Goal: Transaction & Acquisition: Purchase product/service

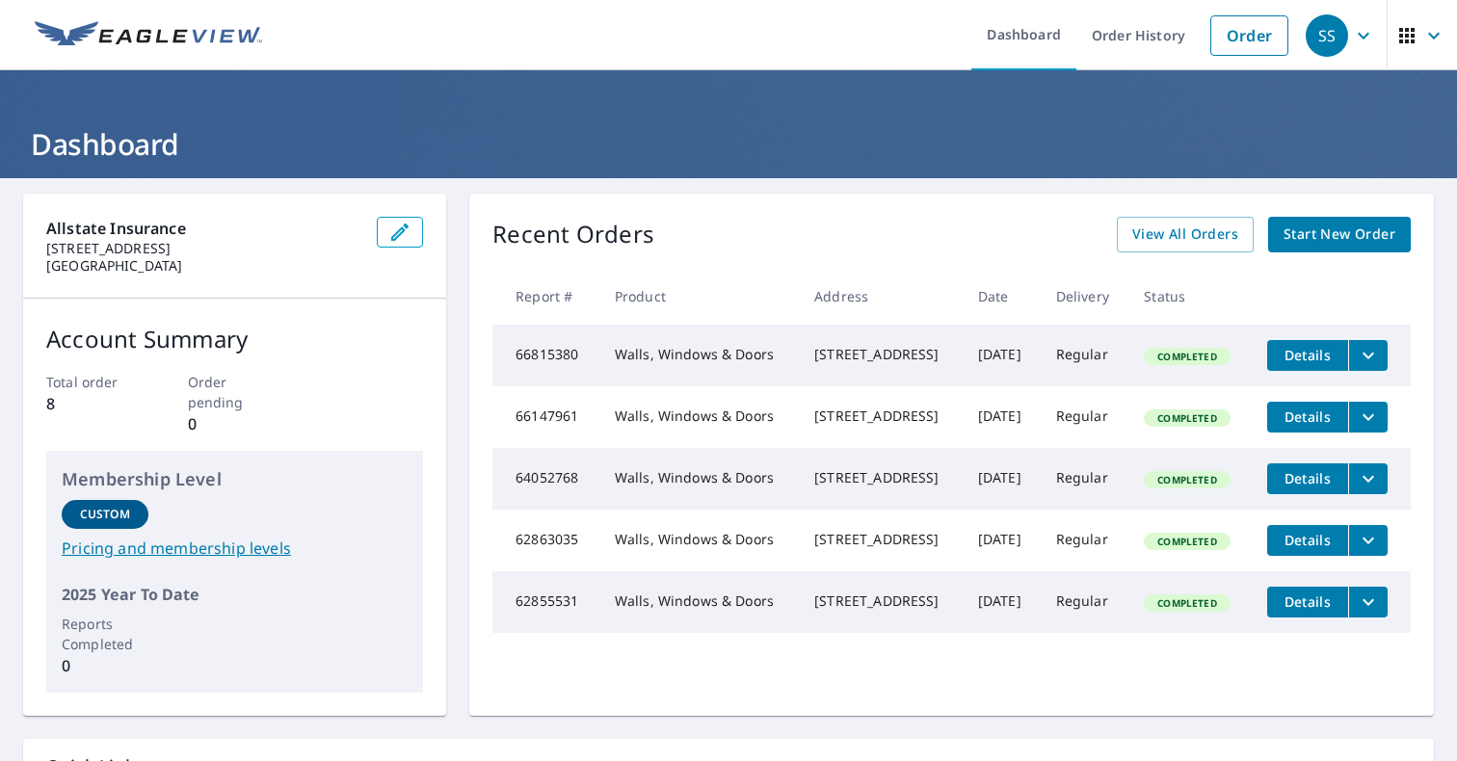
click at [1283, 225] on span "Start New Order" at bounding box center [1339, 235] width 112 height 24
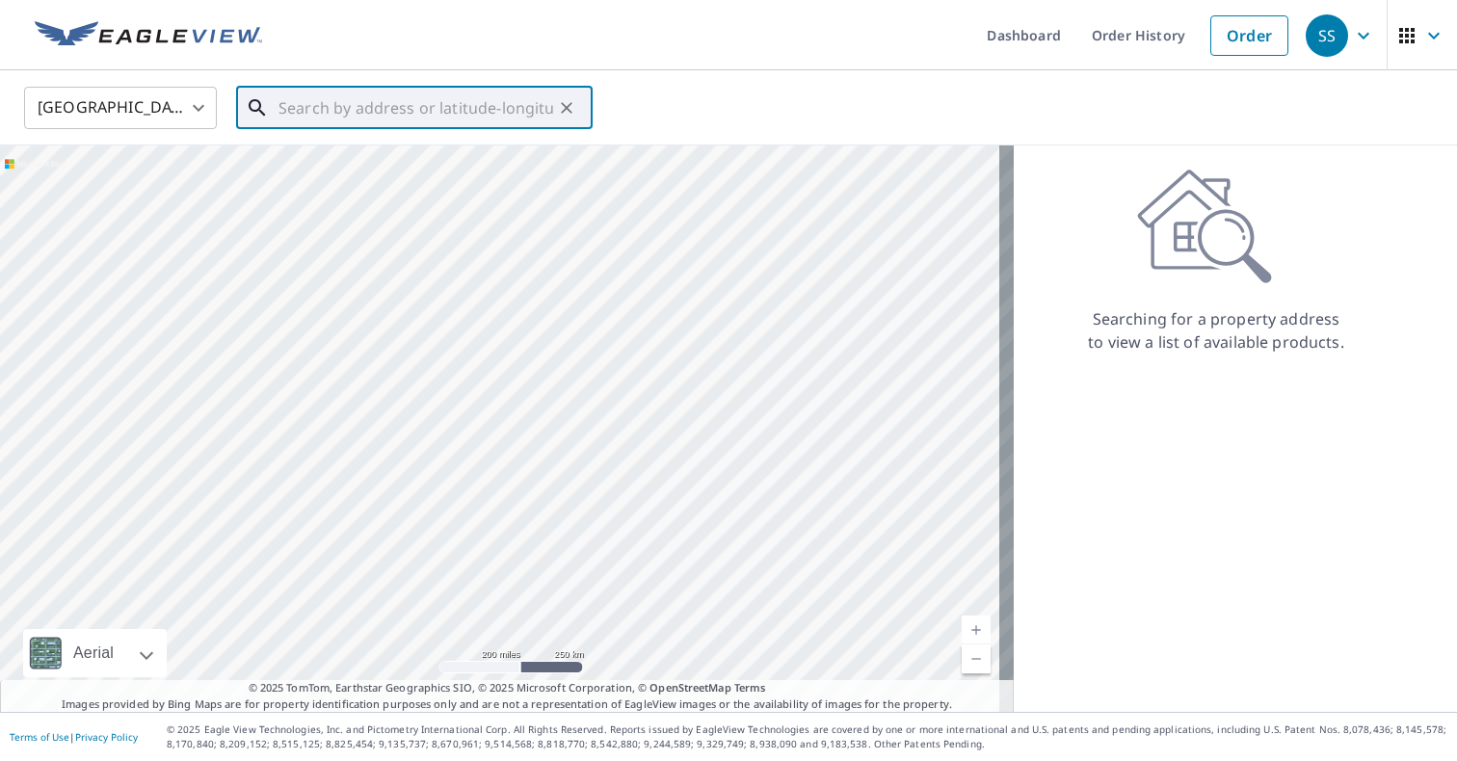
click at [424, 101] on input "text" at bounding box center [415, 108] width 275 height 54
paste input "[STREET_ADDRESS]"
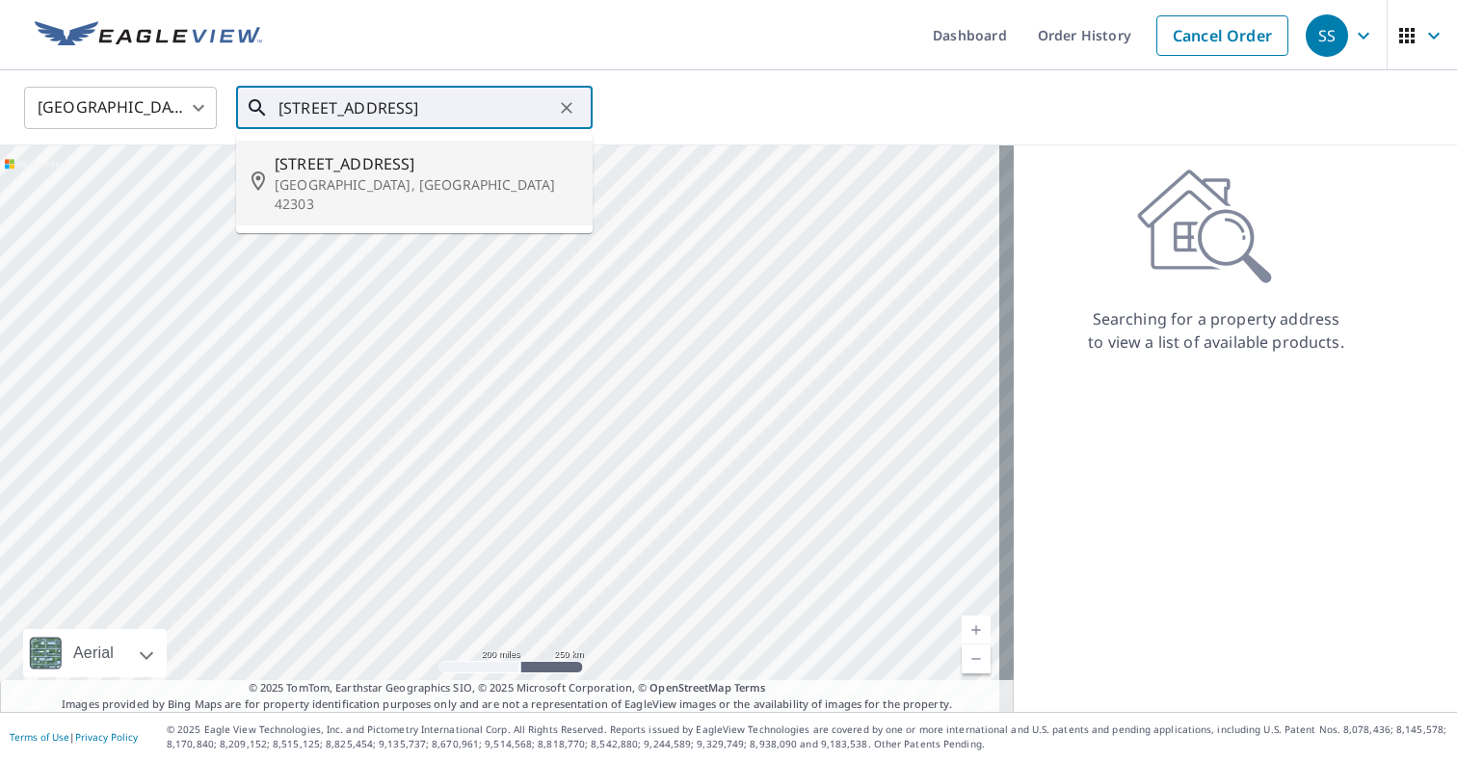
click at [295, 169] on span "[STREET_ADDRESS]" at bounding box center [426, 163] width 303 height 23
type input "[STREET_ADDRESS]"
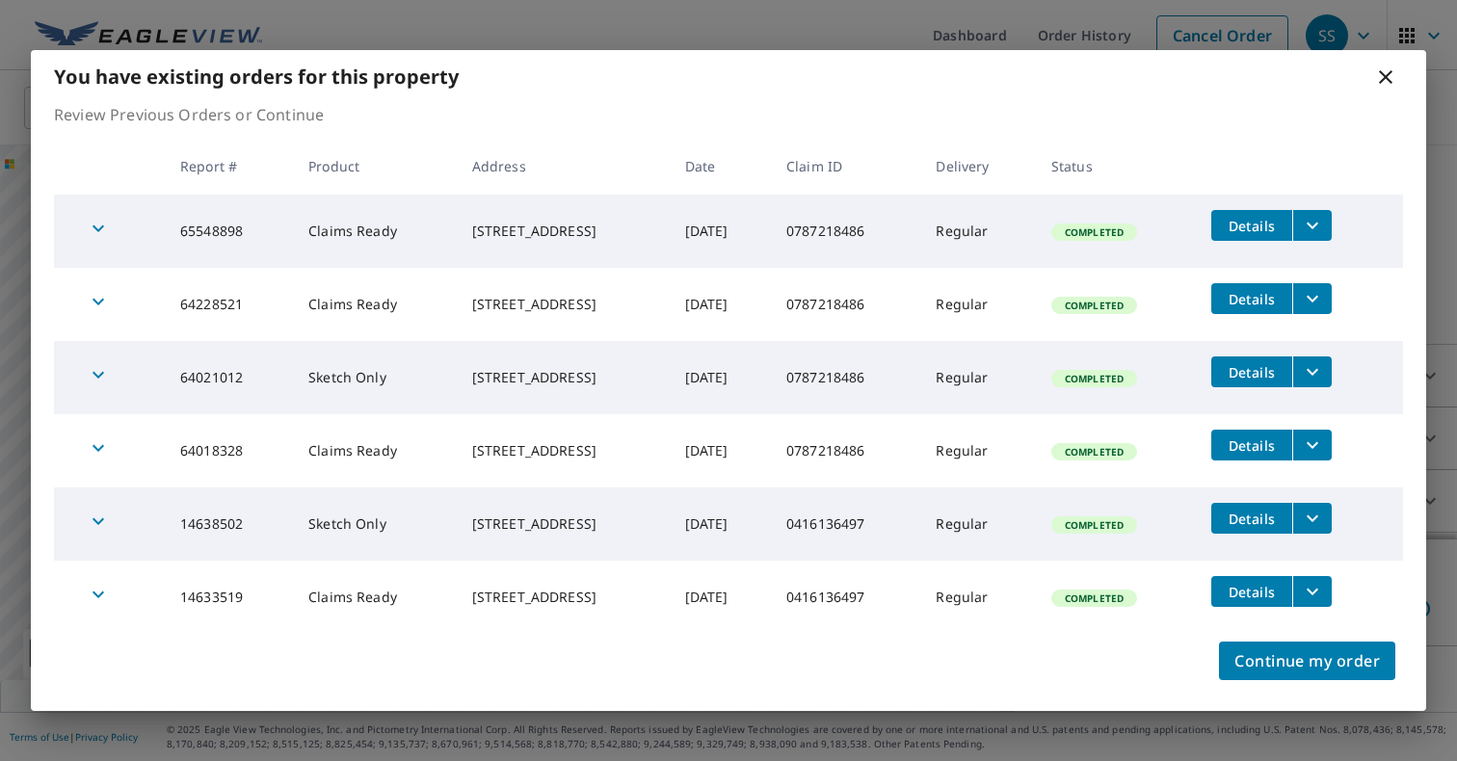
click at [1273, 220] on span "Details" at bounding box center [1252, 226] width 58 height 18
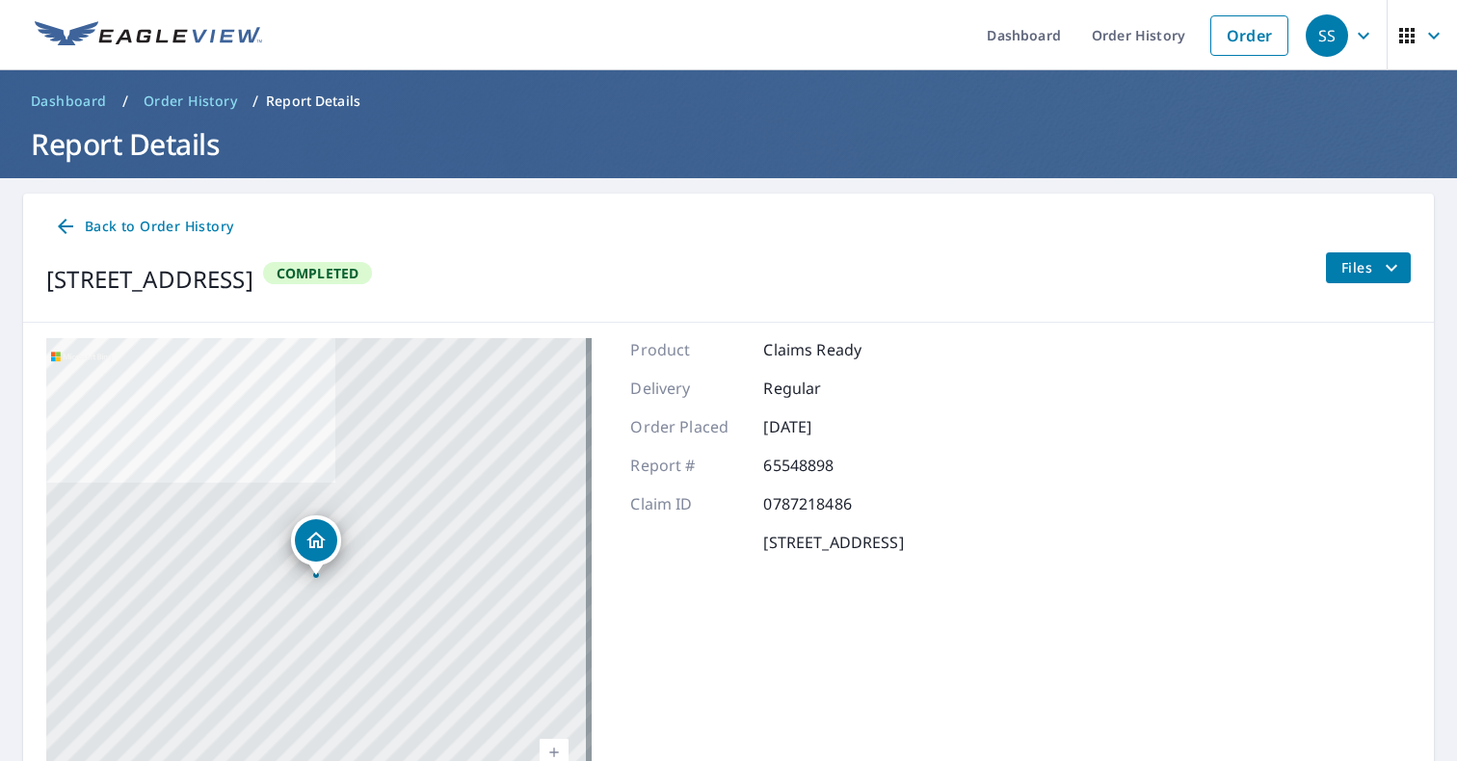
scroll to position [138, 0]
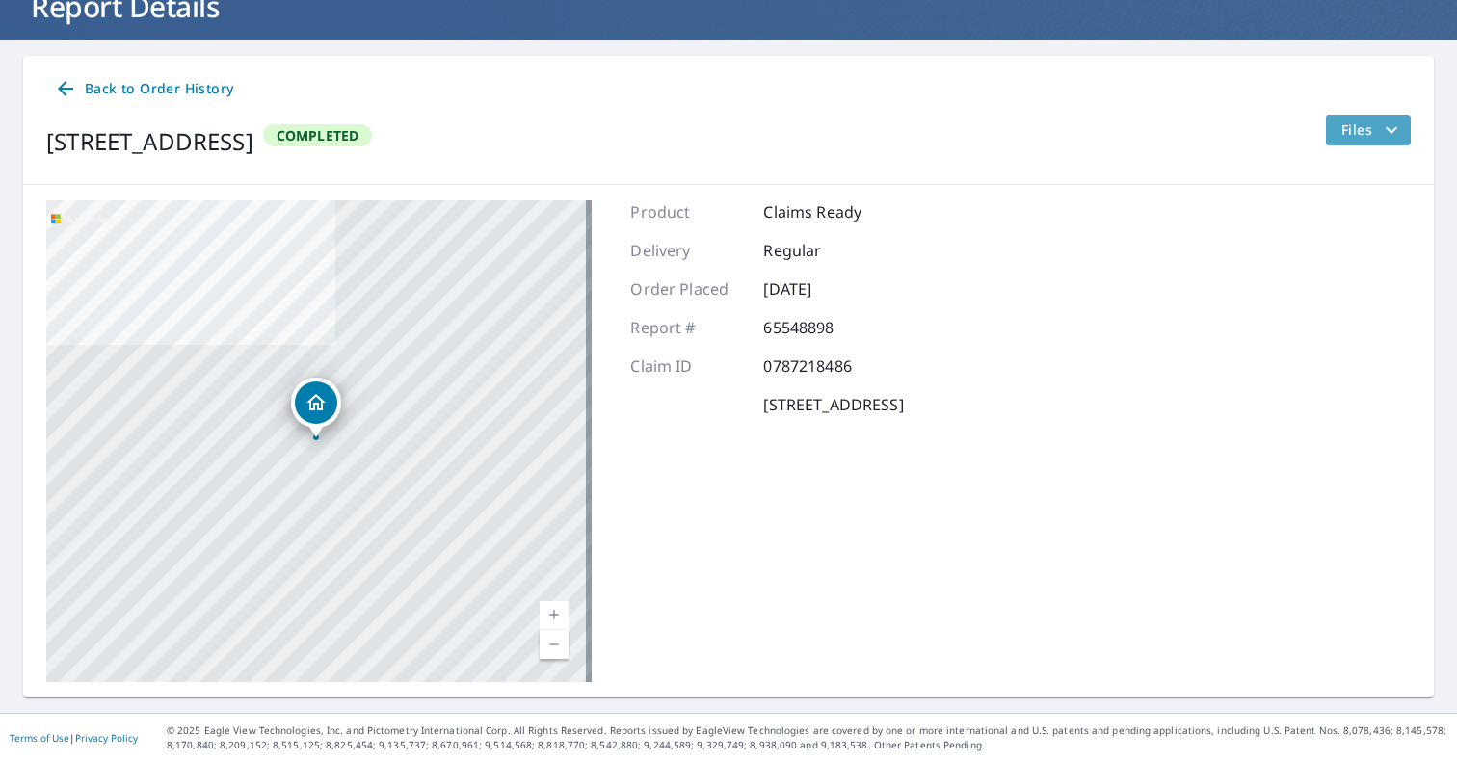
click at [1380, 121] on icon "filesDropdownBtn-65548898" at bounding box center [1391, 130] width 23 height 23
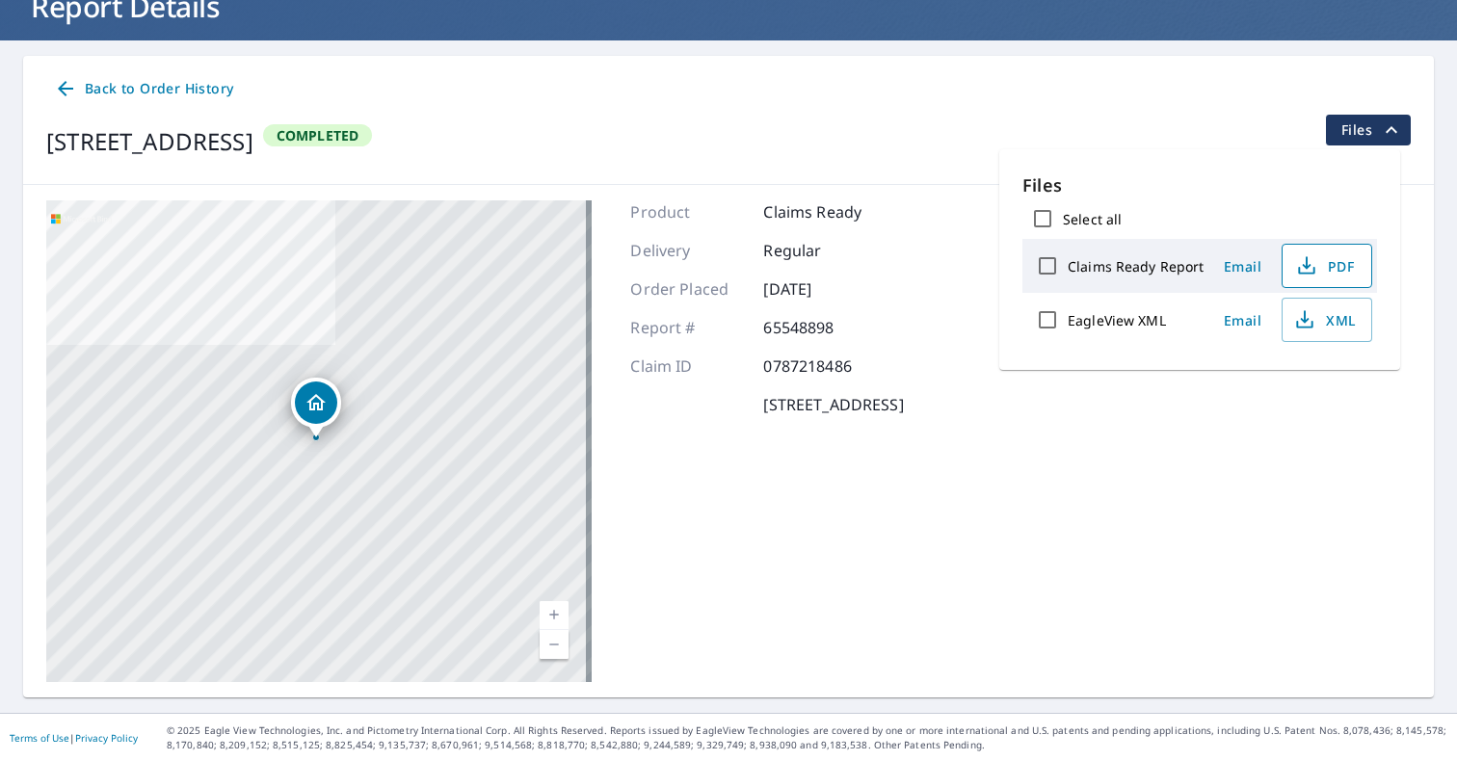
click at [1298, 260] on icon "button" at bounding box center [1306, 265] width 23 height 23
click at [72, 86] on icon at bounding box center [65, 88] width 23 height 23
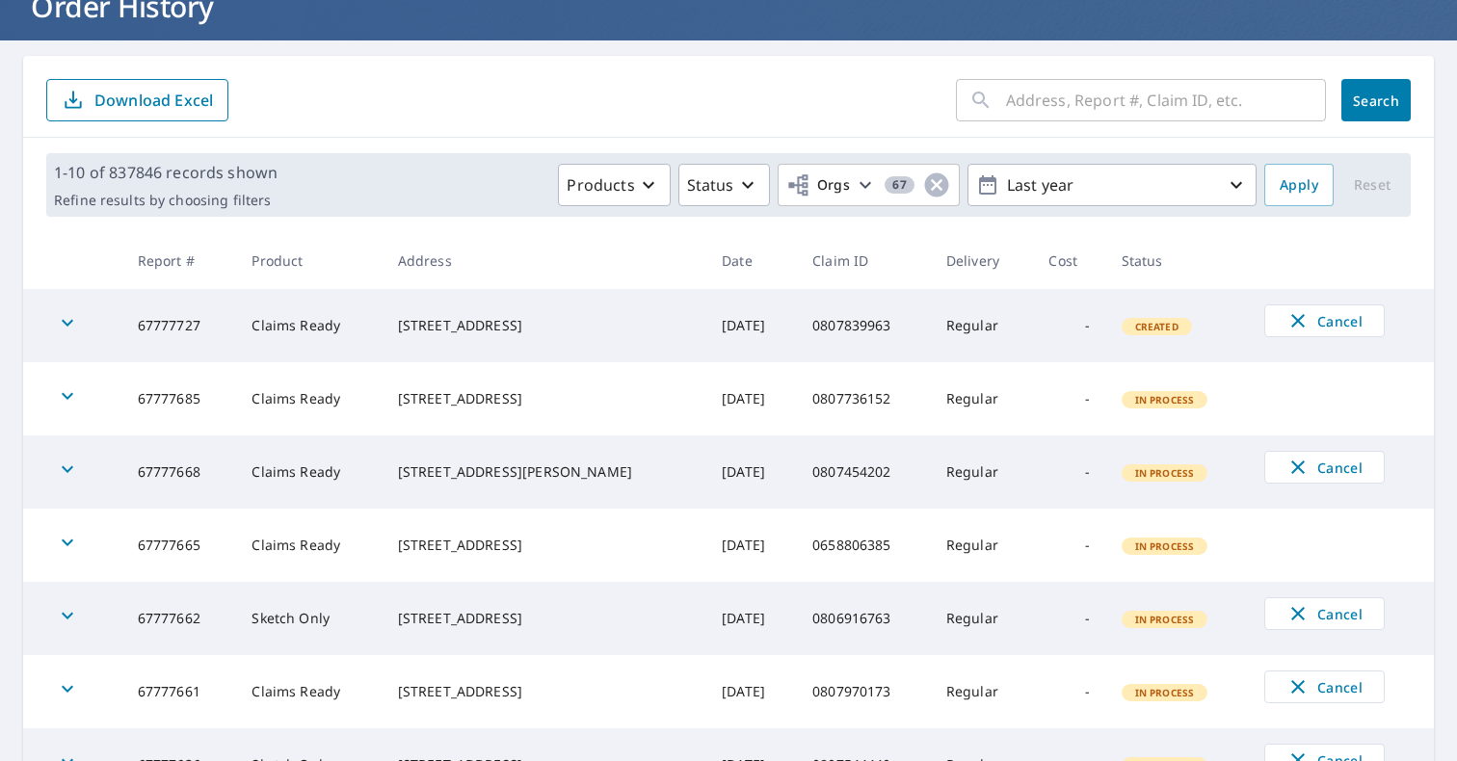
click at [1032, 111] on input "text" at bounding box center [1166, 100] width 320 height 54
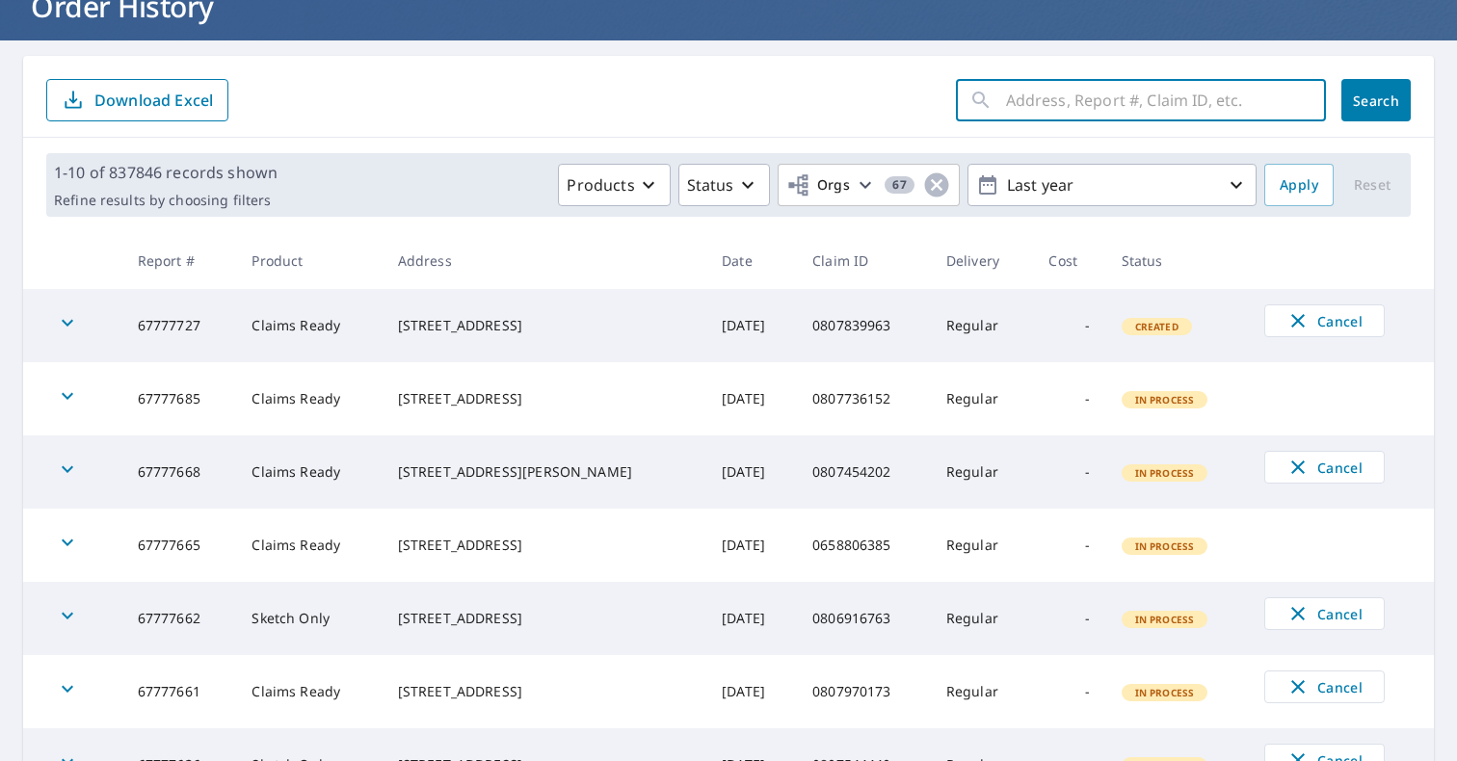
paste input "[STREET_ADDRESS]"
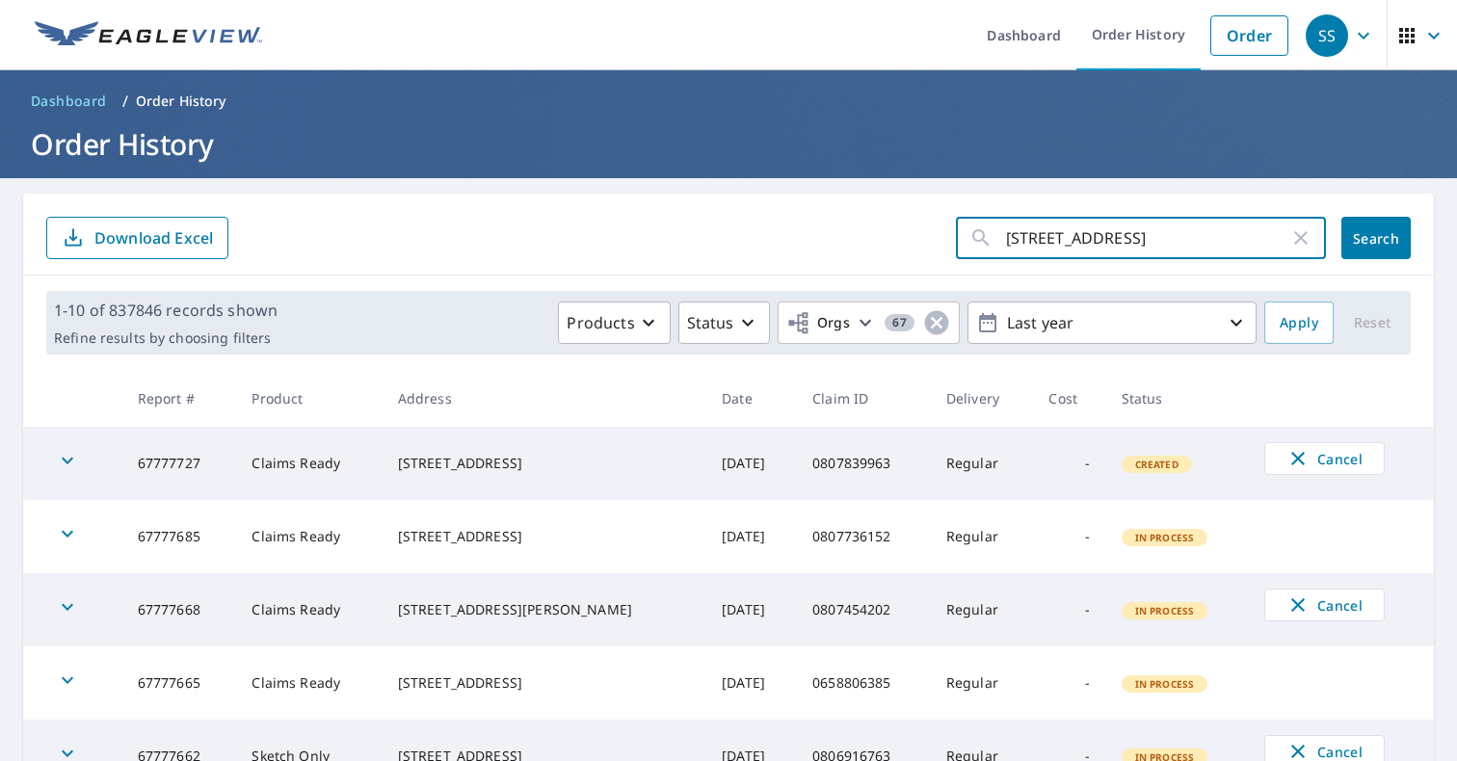
type input "[STREET_ADDRESS]"
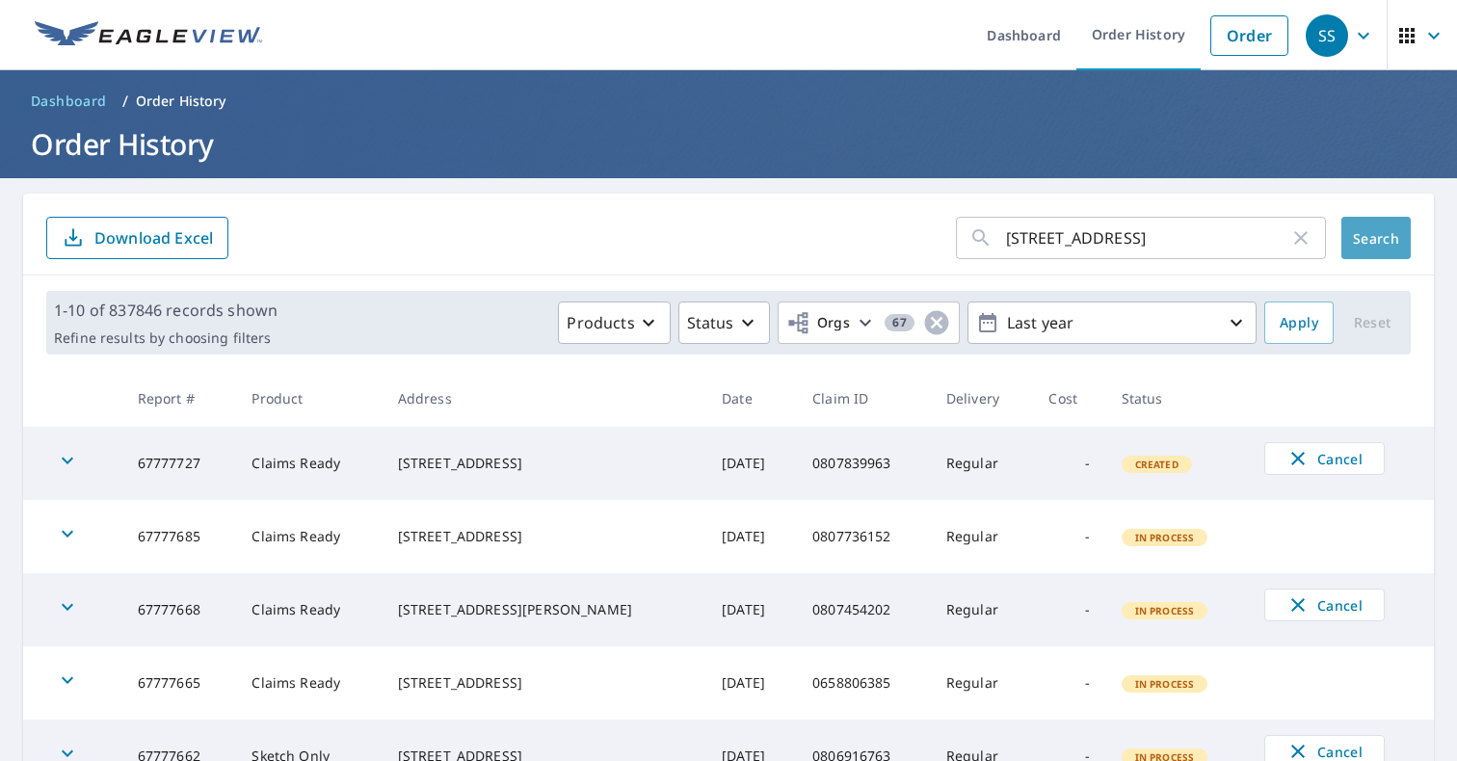
click at [1356, 242] on span "Search" at bounding box center [1375, 238] width 39 height 18
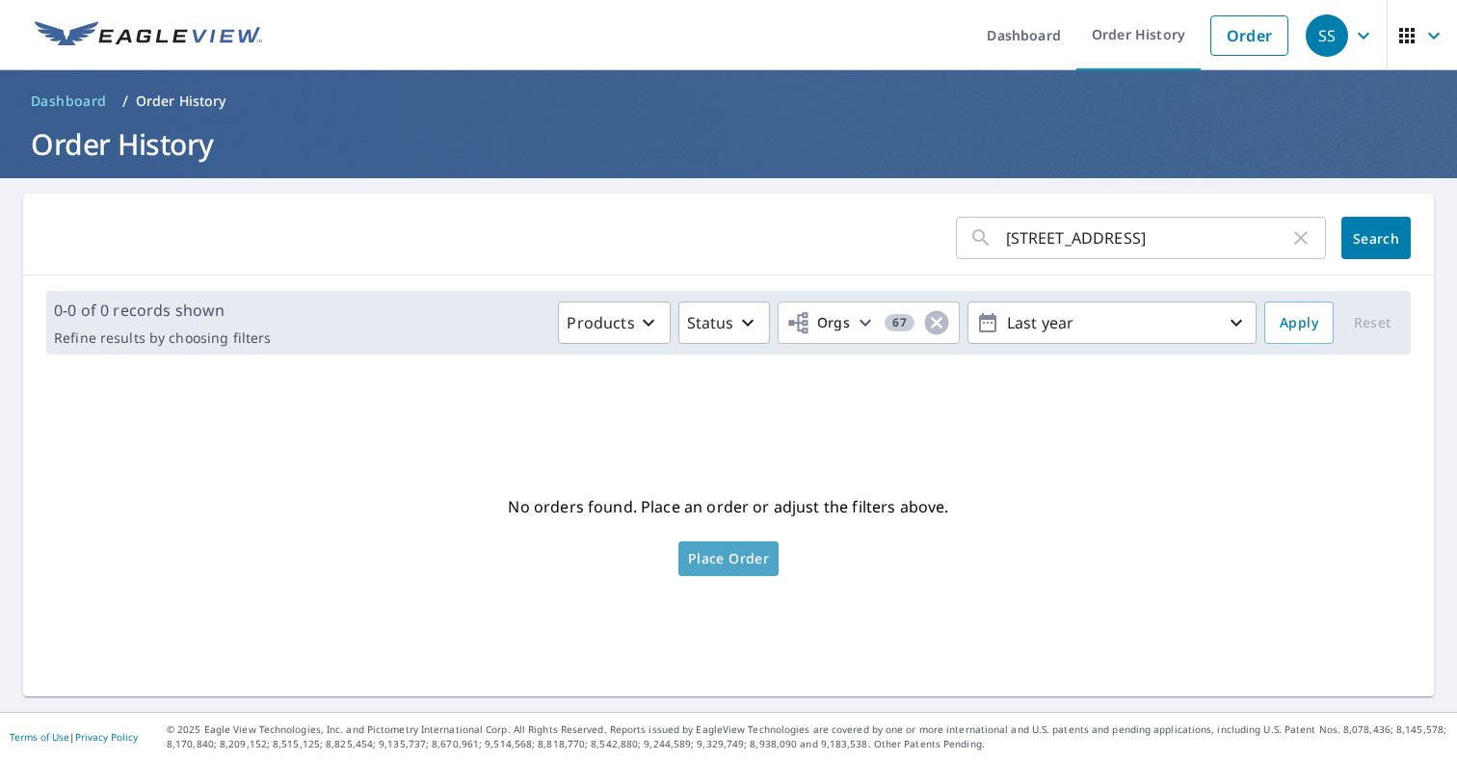
click at [737, 557] on span "Place Order" at bounding box center [728, 559] width 81 height 10
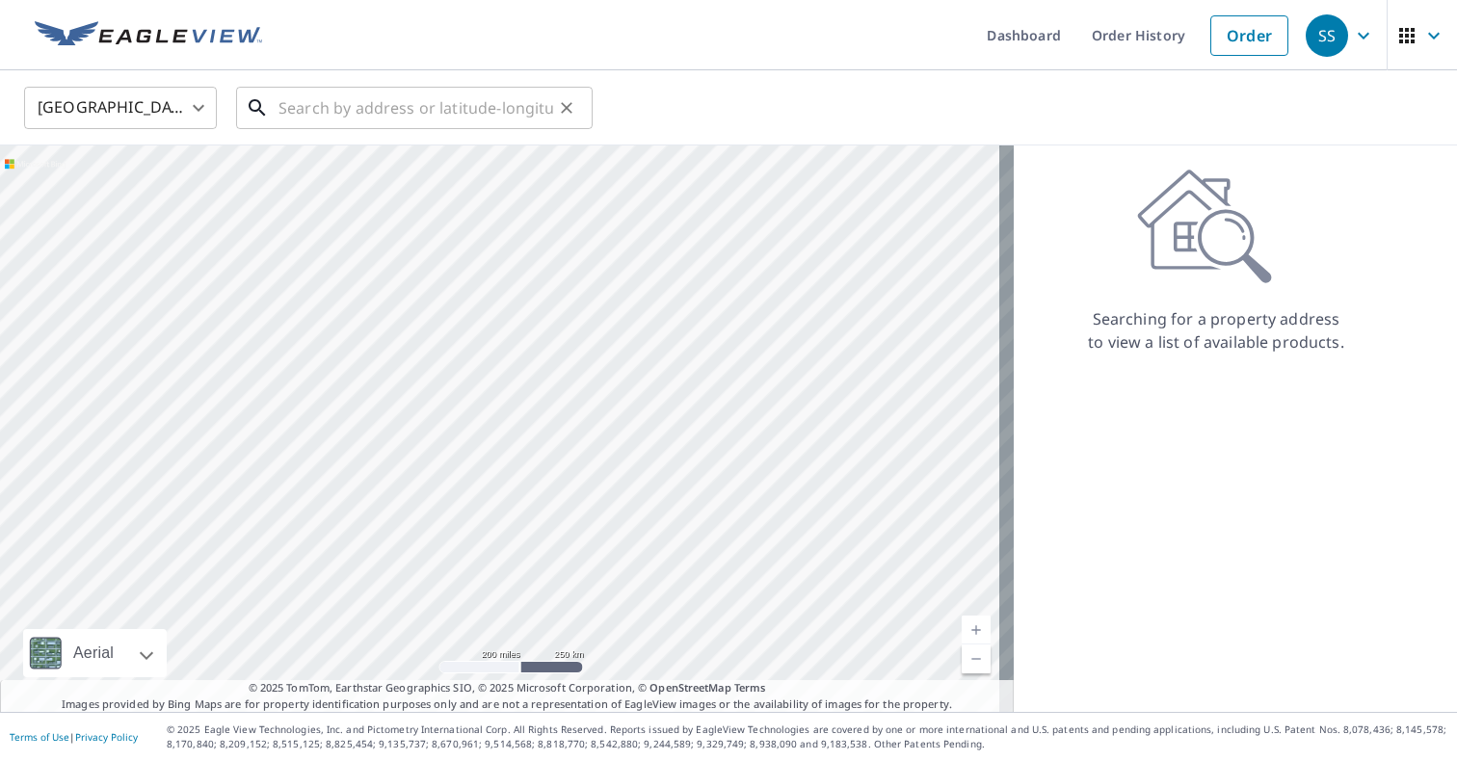
click at [412, 125] on input "text" at bounding box center [415, 108] width 275 height 54
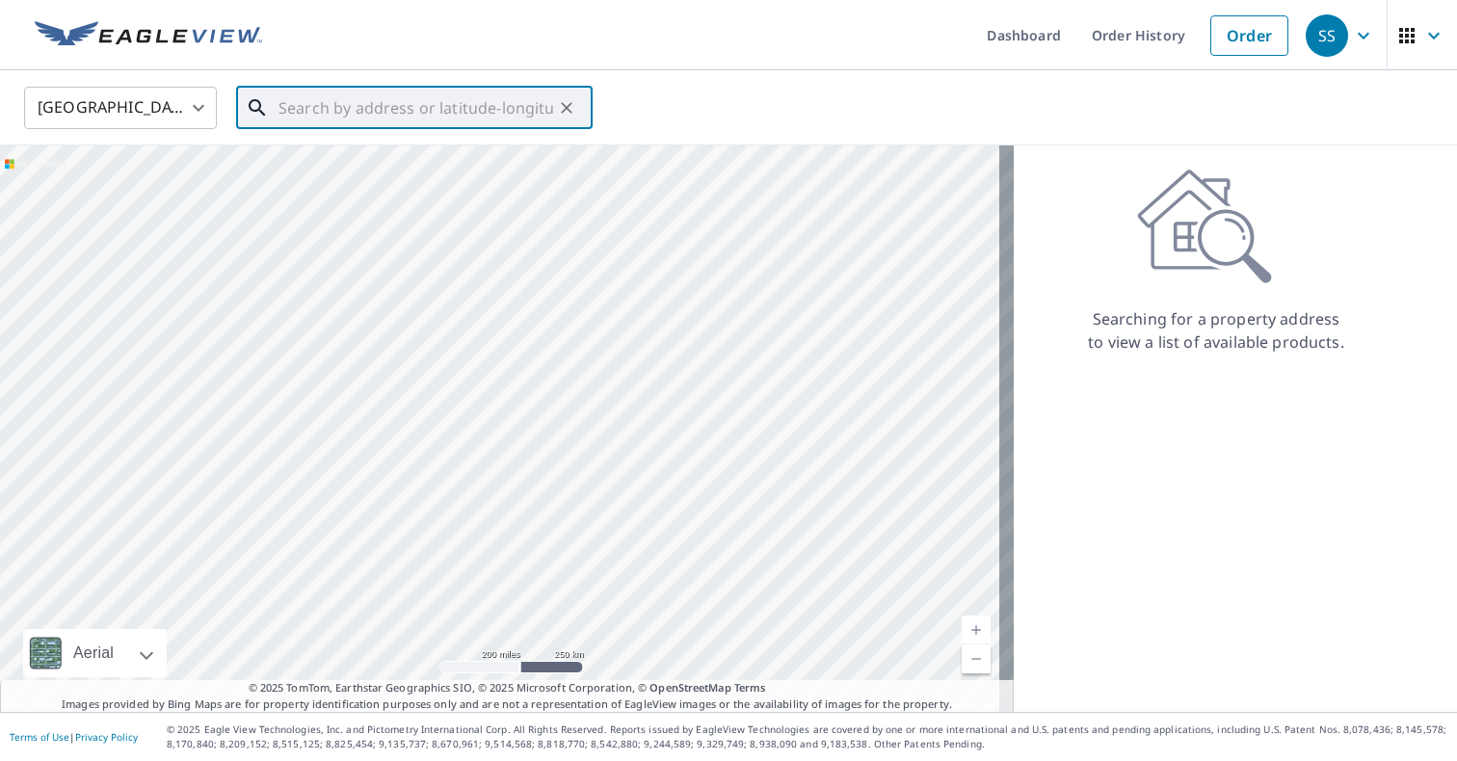
paste input "[STREET_ADDRESS]"
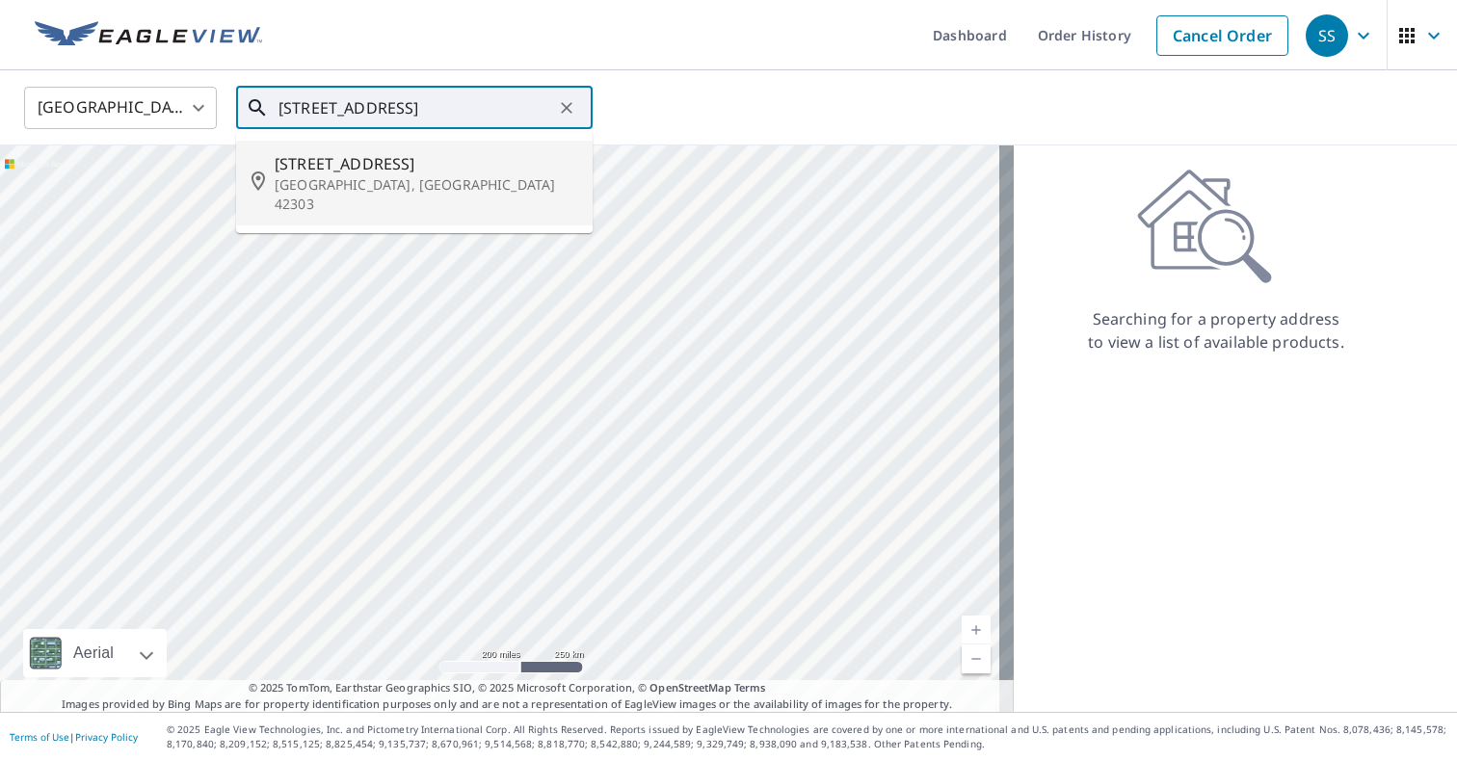
click at [376, 183] on p "[GEOGRAPHIC_DATA], [GEOGRAPHIC_DATA] 42303" at bounding box center [426, 194] width 303 height 39
type input "[STREET_ADDRESS]"
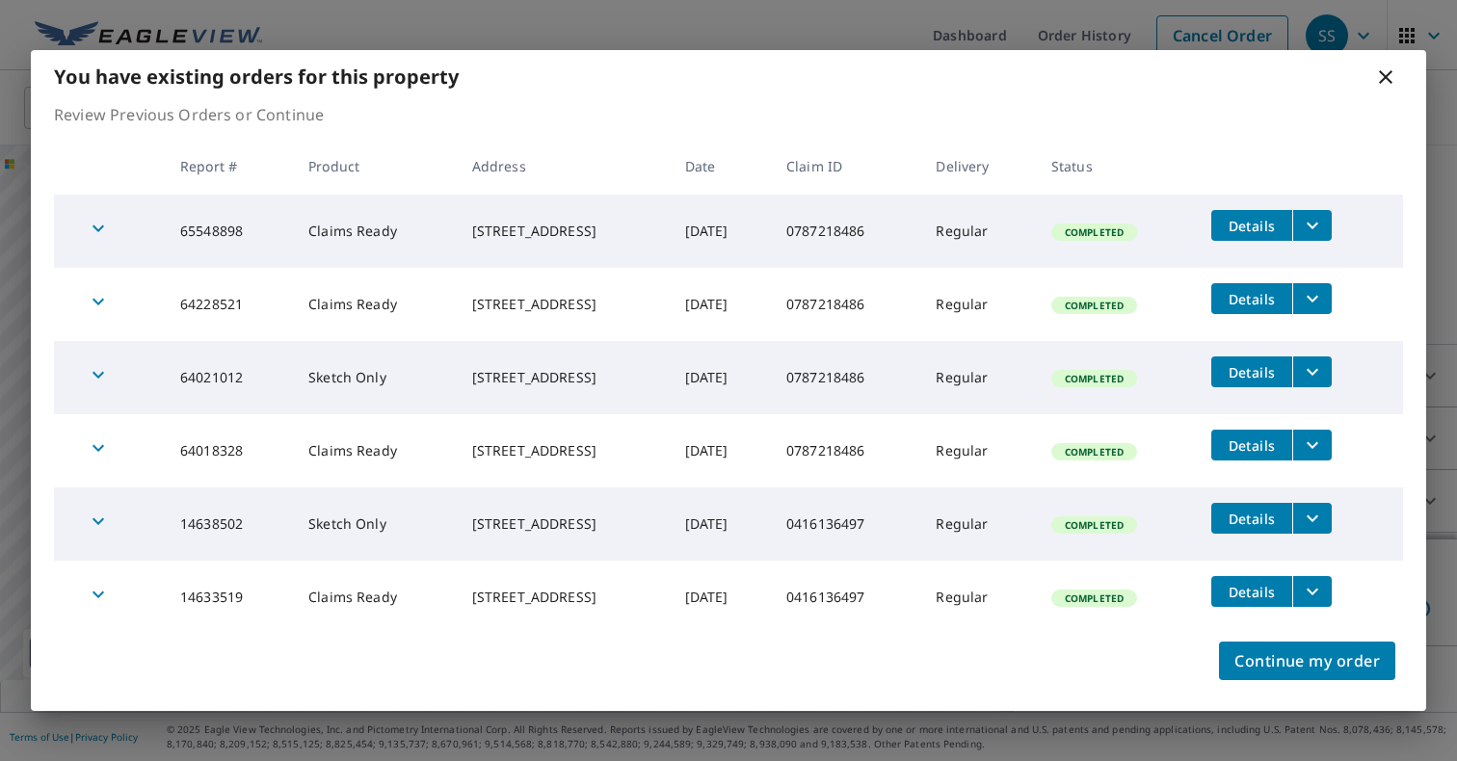
click at [1384, 81] on icon at bounding box center [1385, 77] width 23 height 23
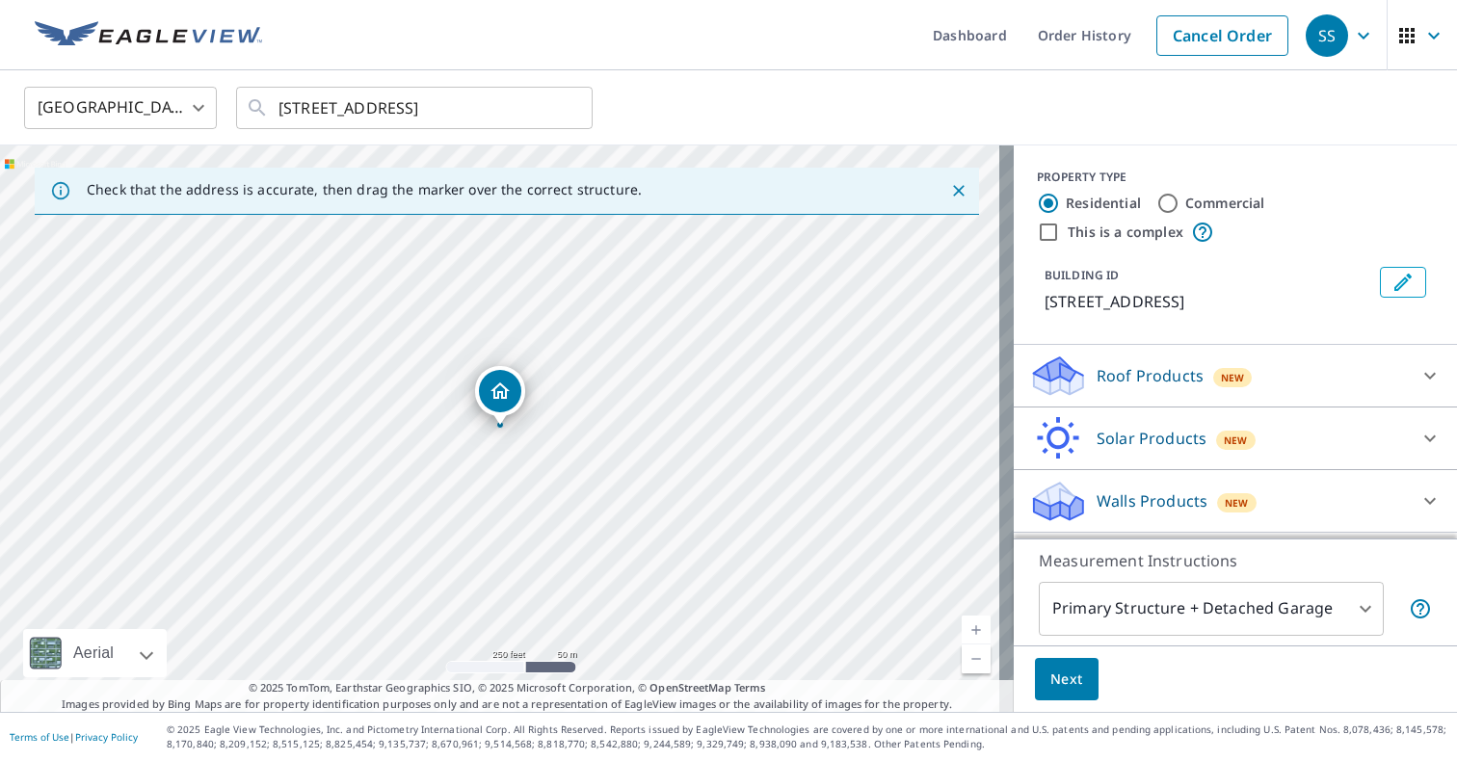
scroll to position [16, 0]
click at [1311, 500] on div "Walls Products New" at bounding box center [1218, 501] width 378 height 45
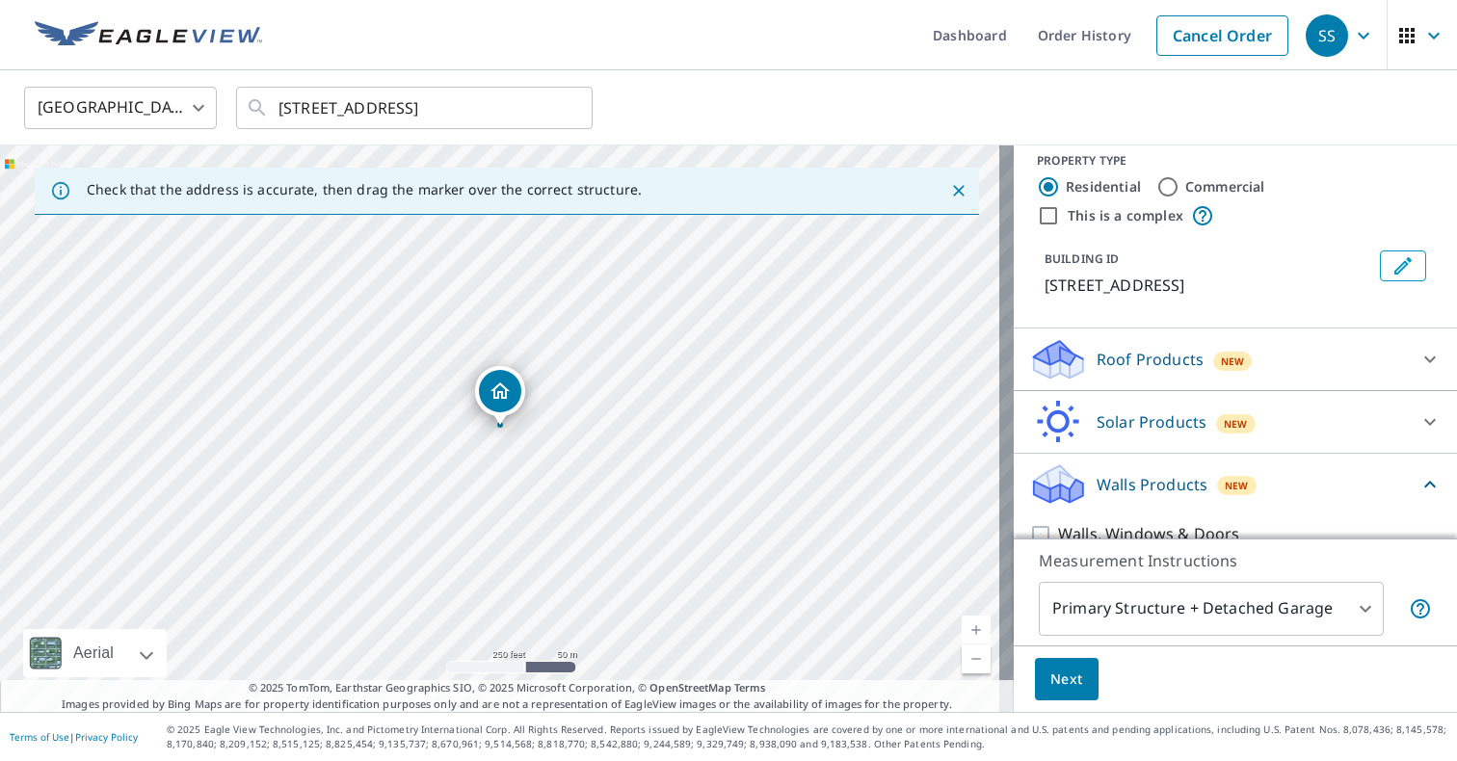
scroll to position [69, 0]
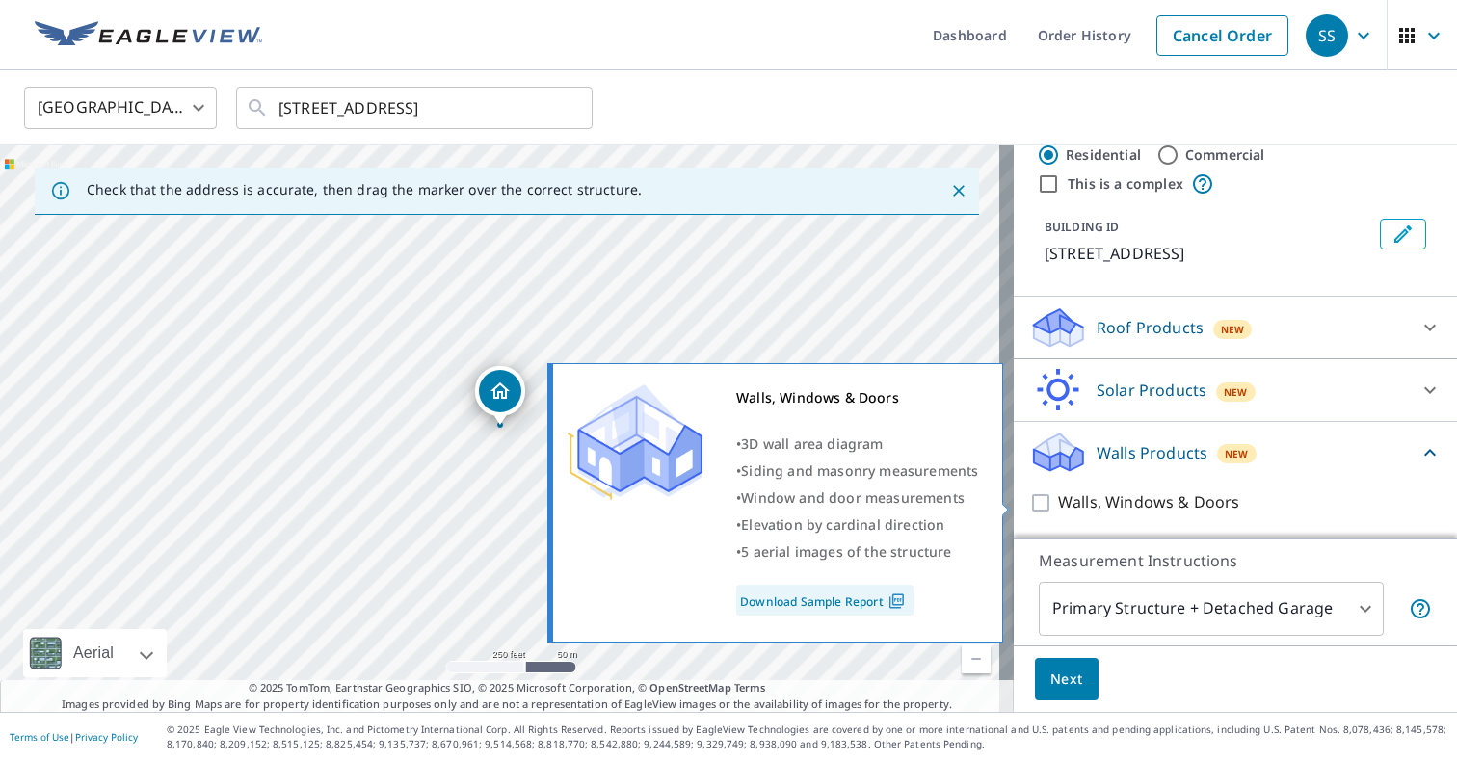
click at [1029, 506] on input "Walls, Windows & Doors" at bounding box center [1043, 502] width 29 height 23
checkbox input "true"
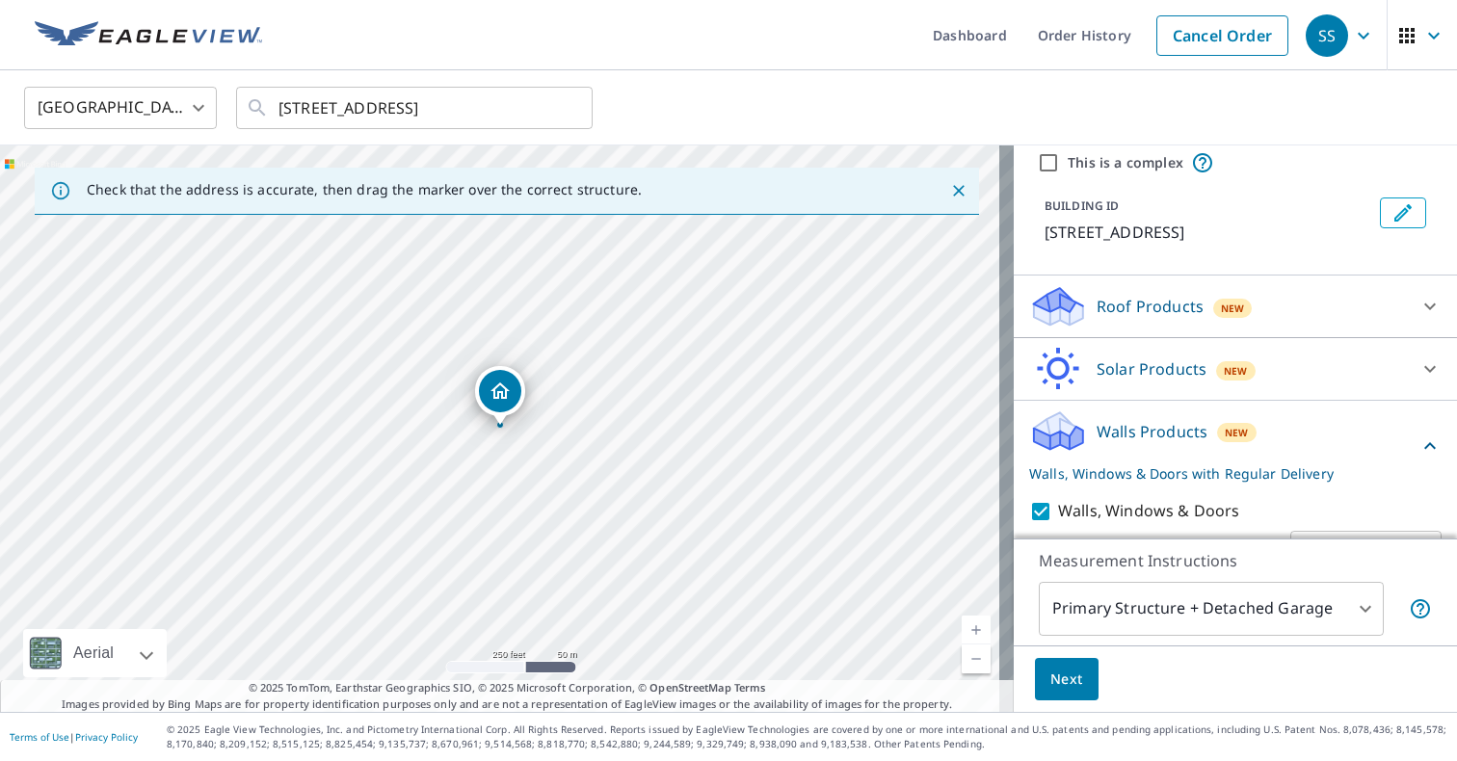
click at [1349, 614] on body "SS SS Dashboard Order History Cancel Order SS United States US ​ 2117 Village P…" at bounding box center [728, 380] width 1457 height 761
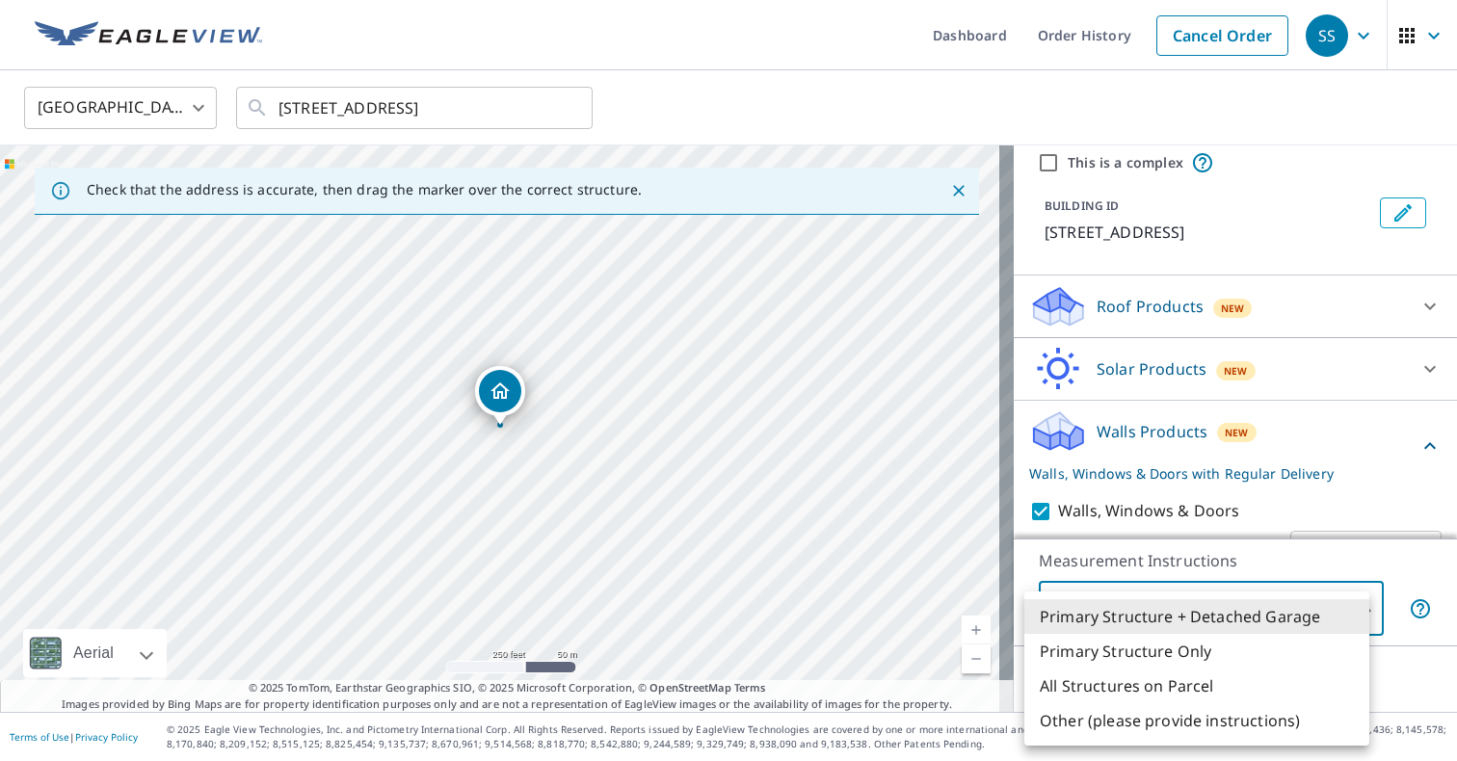
click at [1349, 614] on li "Primary Structure + Detached Garage" at bounding box center [1196, 616] width 345 height 35
click at [1152, 592] on body "SS SS Dashboard Order History Cancel Order SS United States US ​ 2117 Village P…" at bounding box center [728, 380] width 1457 height 761
click at [1145, 641] on li "Primary Structure Only" at bounding box center [1196, 651] width 345 height 35
type input "2"
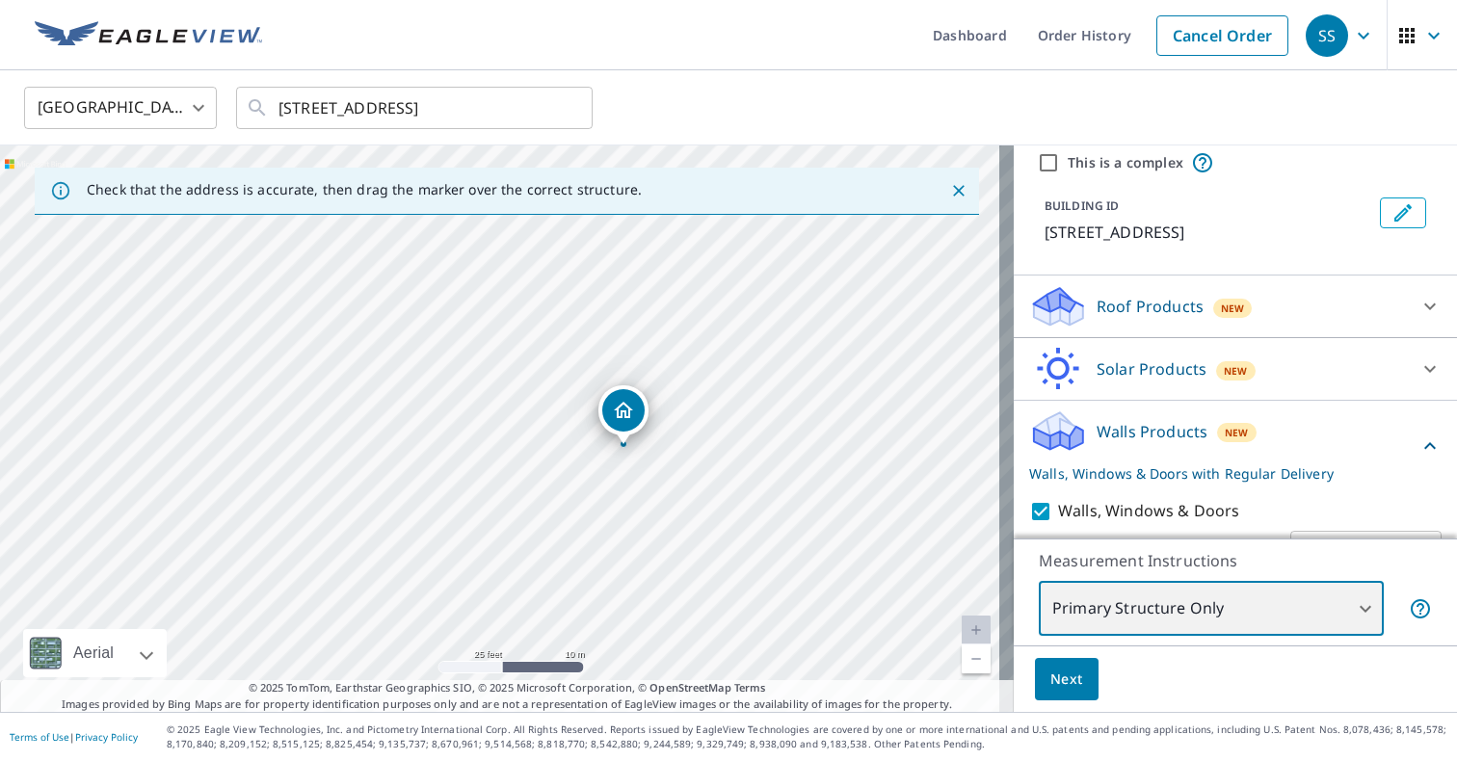
scroll to position [143, 0]
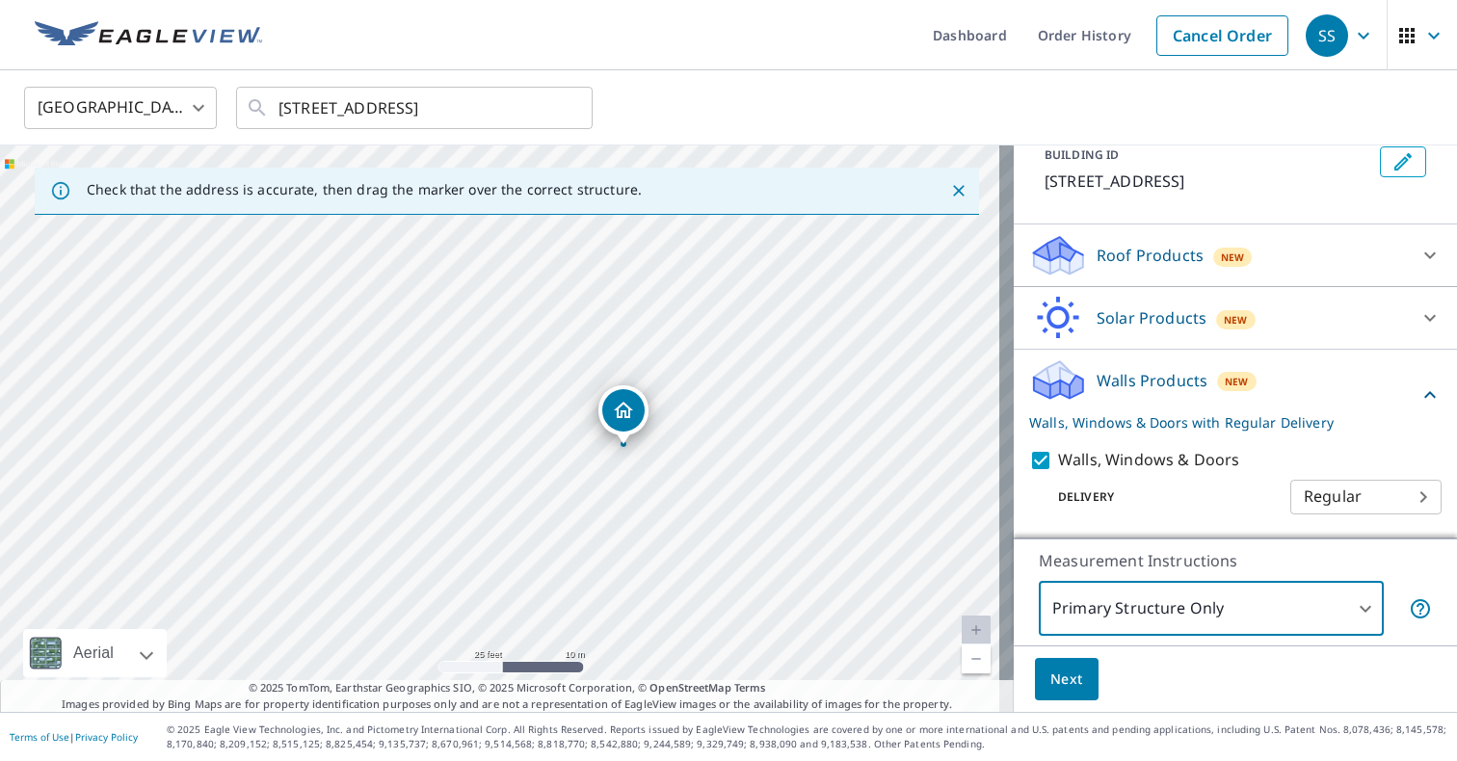
click at [1359, 491] on body "SS SS Dashboard Order History Cancel Order SS United States US ​ 2117 Village P…" at bounding box center [728, 380] width 1457 height 761
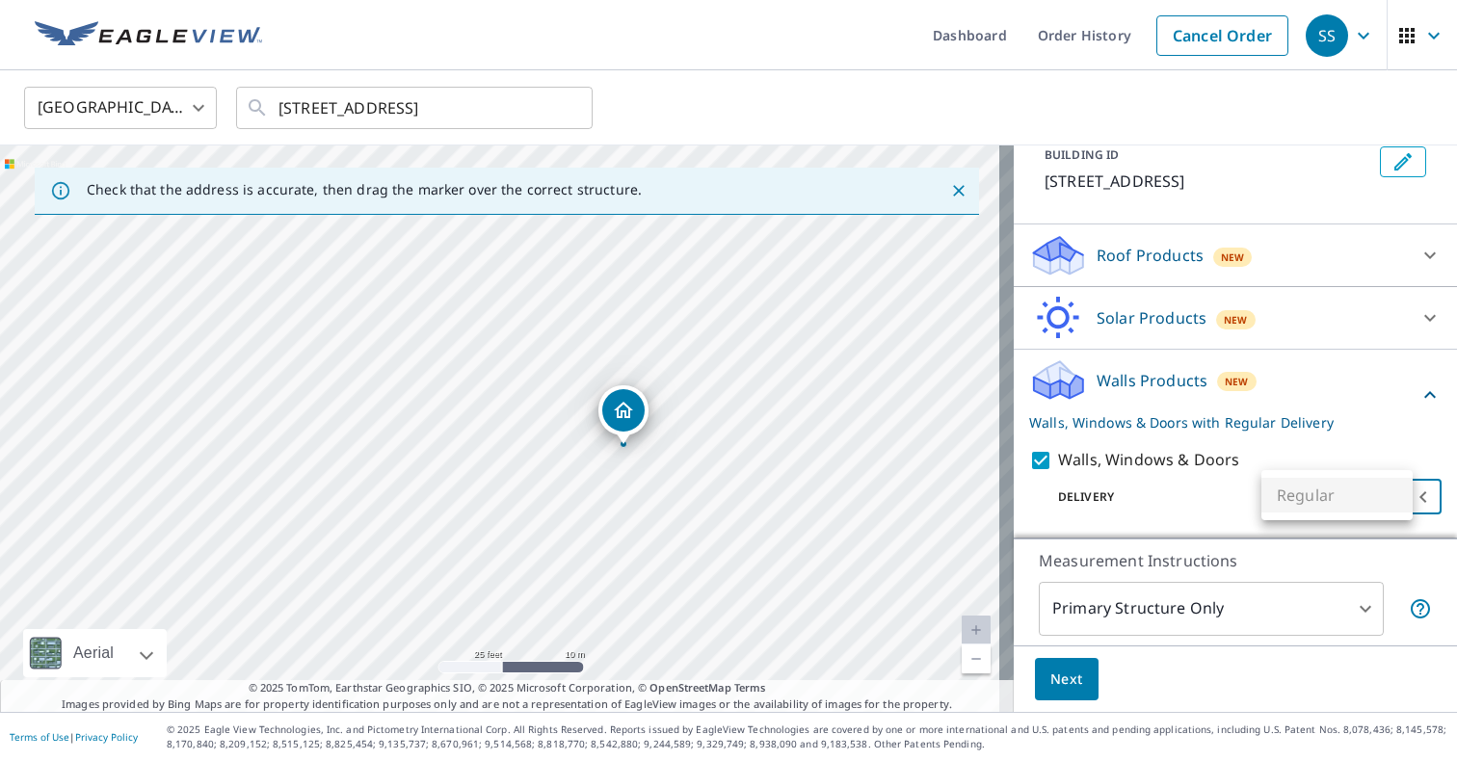
click at [1359, 491] on ul "Regular" at bounding box center [1336, 495] width 151 height 50
click at [1102, 526] on div at bounding box center [728, 380] width 1457 height 761
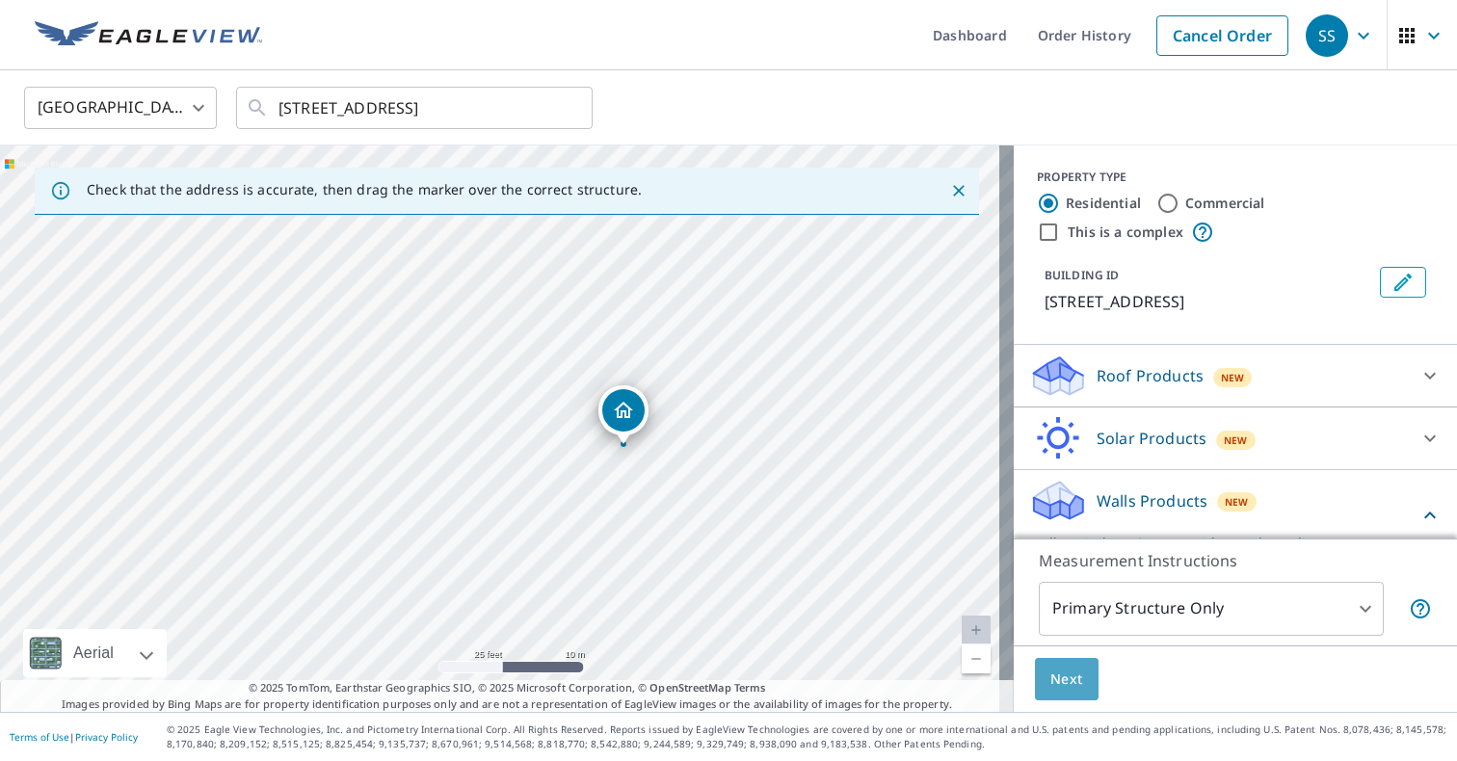
click at [1050, 668] on span "Next" at bounding box center [1066, 680] width 33 height 24
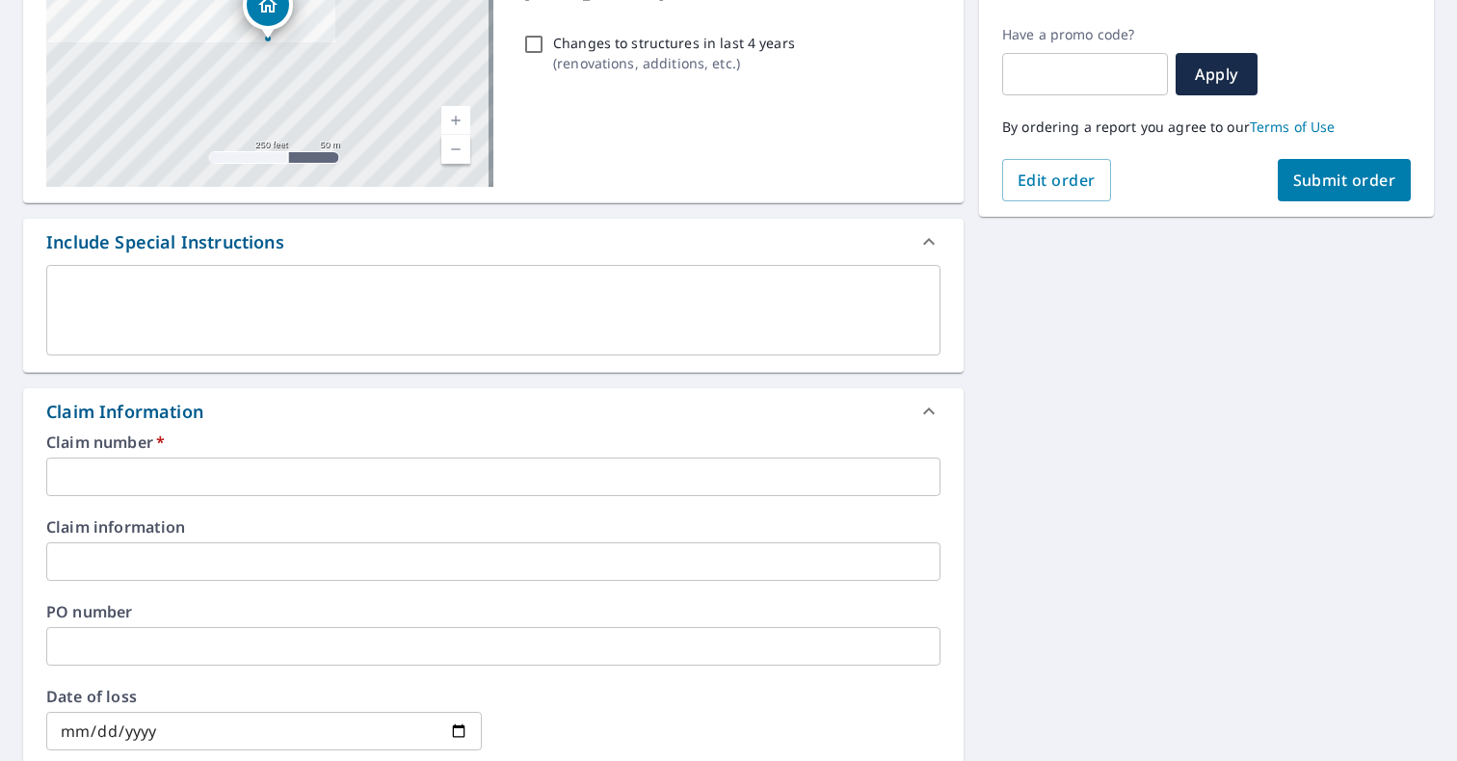
scroll to position [312, 0]
click at [356, 465] on input "text" at bounding box center [493, 476] width 894 height 39
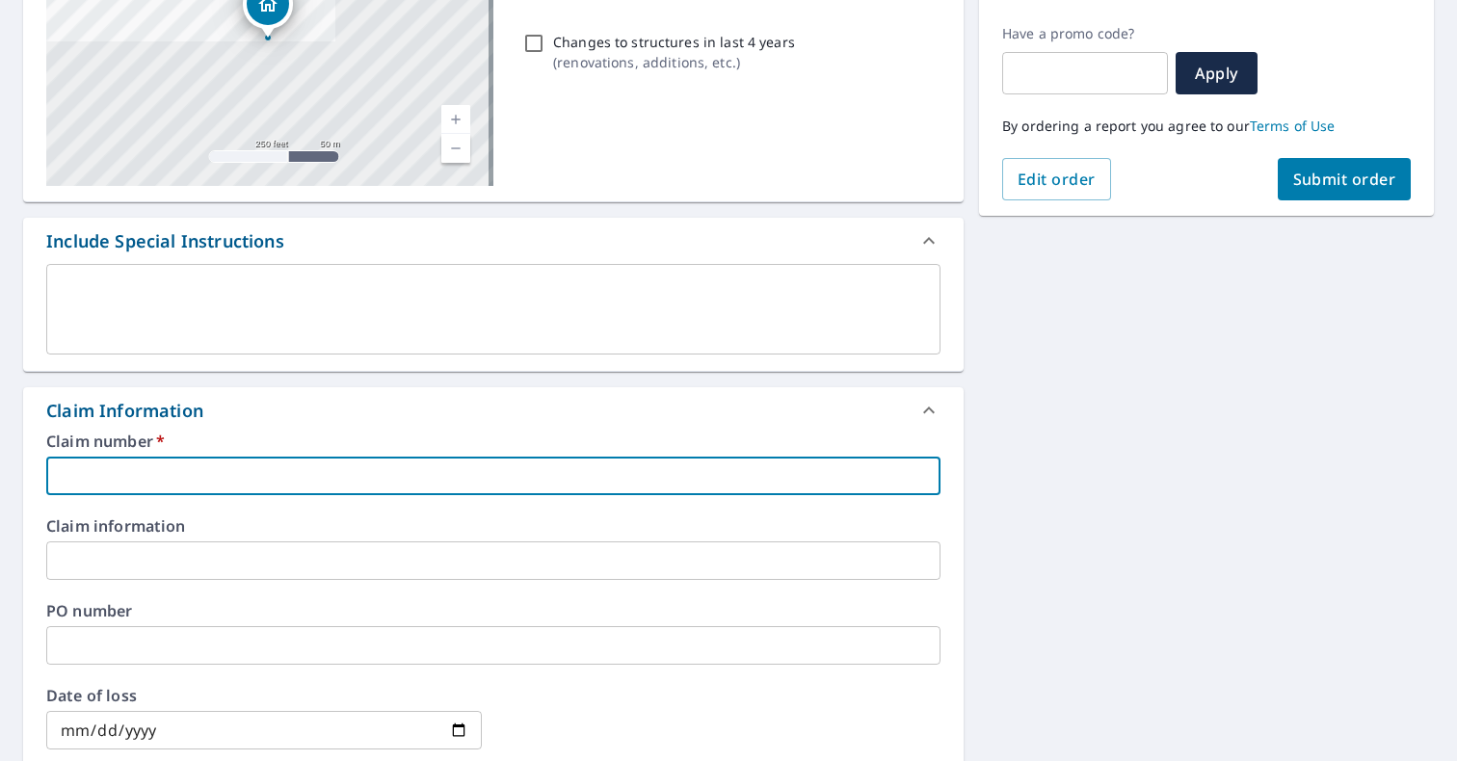
paste input "0787218486"
type input "0787218486"
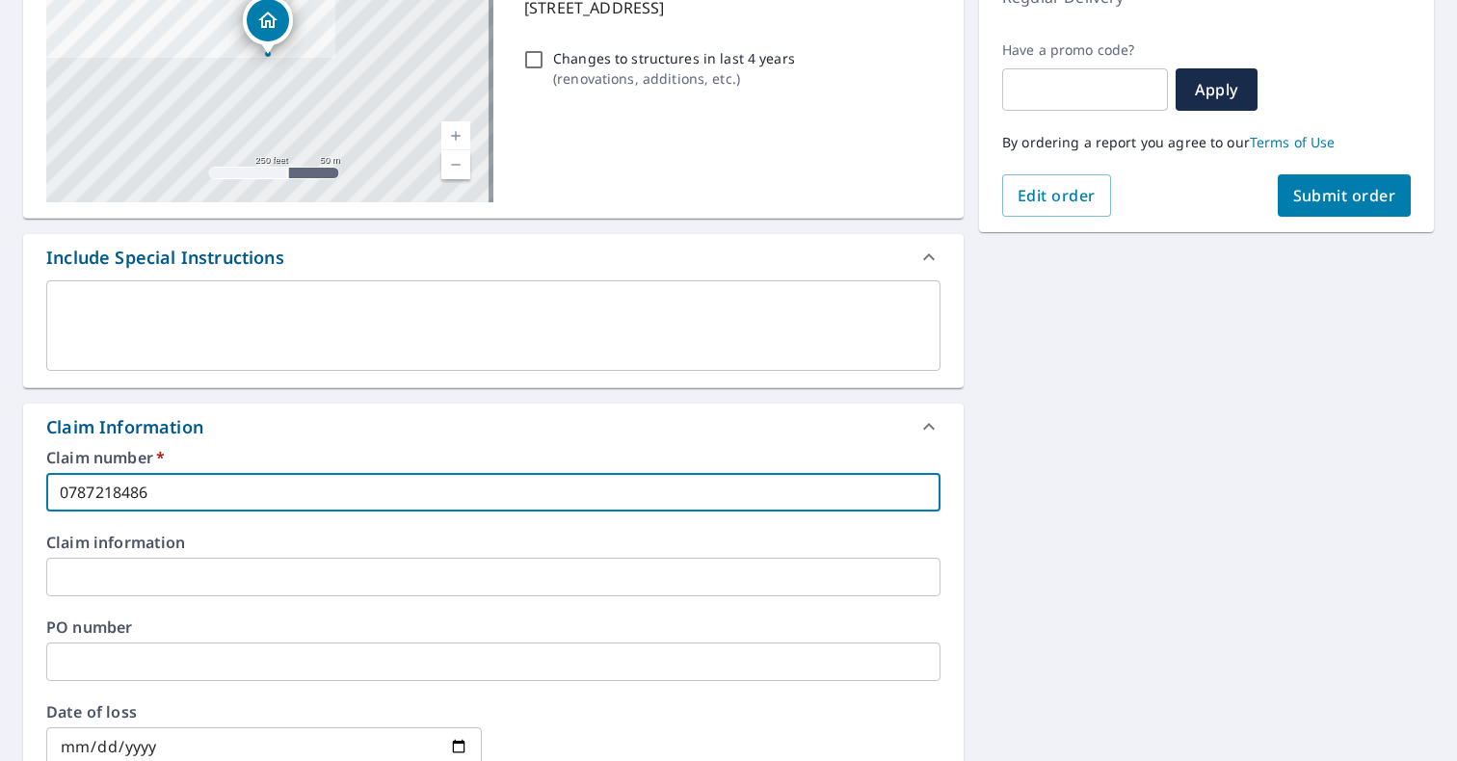
scroll to position [0, 0]
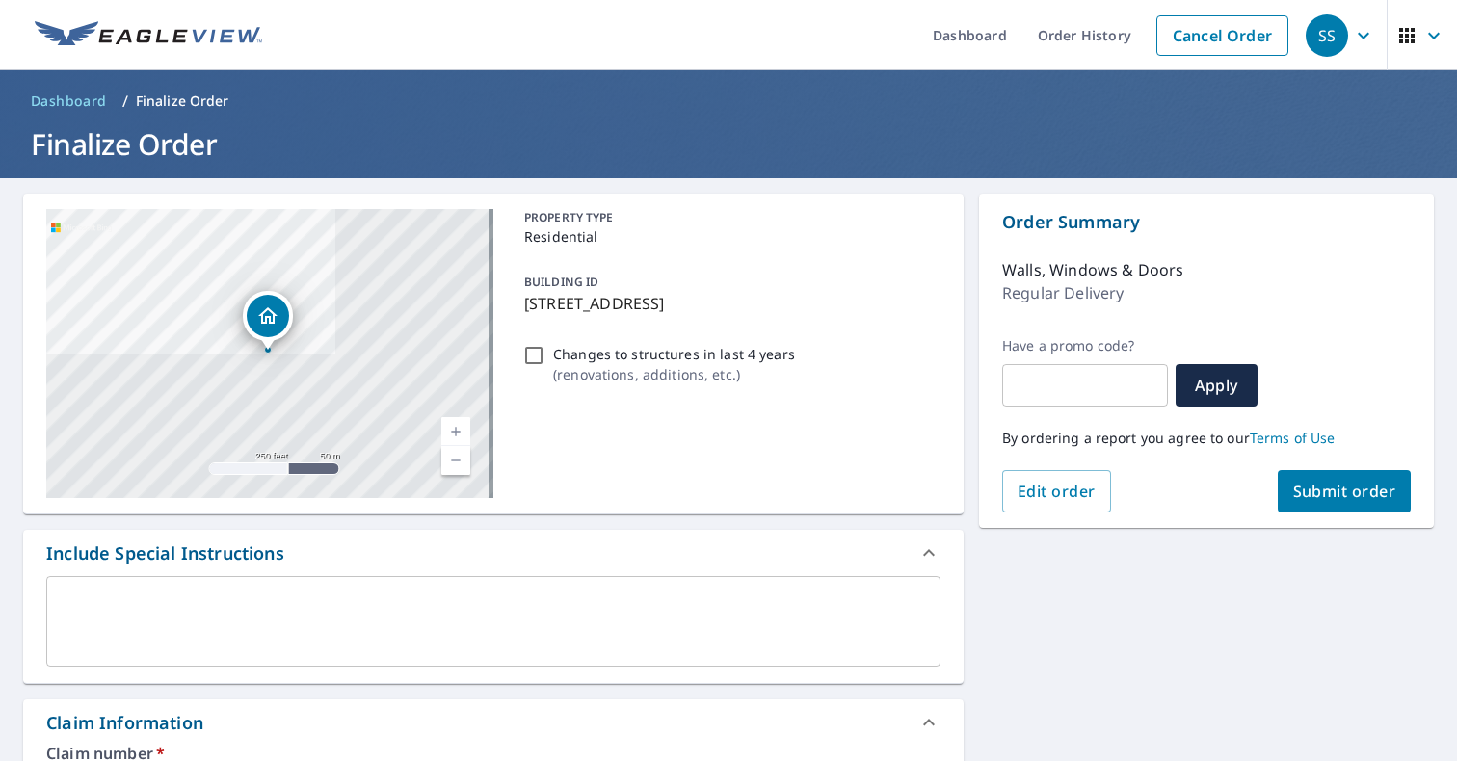
click at [1303, 491] on span "Submit order" at bounding box center [1344, 491] width 103 height 21
